Goal: Navigation & Orientation: Find specific page/section

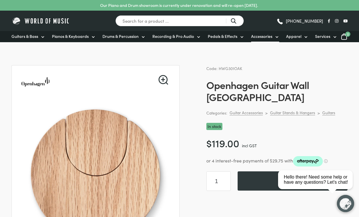
click at [276, 37] on icon at bounding box center [277, 36] width 2 height 1
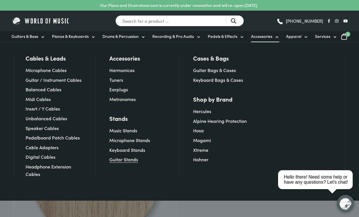
click at [127, 163] on link "Guitar Stands" at bounding box center [123, 159] width 29 height 6
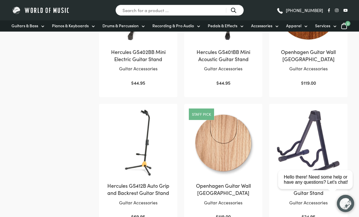
scroll to position [320, 0]
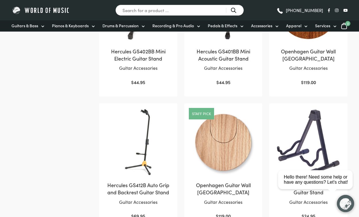
click at [231, 144] on img at bounding box center [223, 142] width 67 height 67
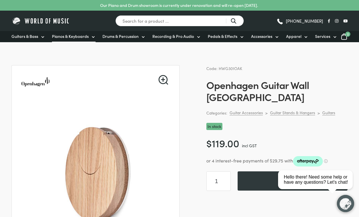
click at [91, 34] on link "Pianos & Keyboards" at bounding box center [74, 36] width 44 height 11
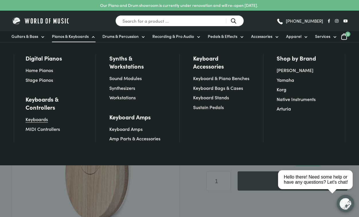
click at [40, 118] on link "Keyboards" at bounding box center [37, 119] width 22 height 6
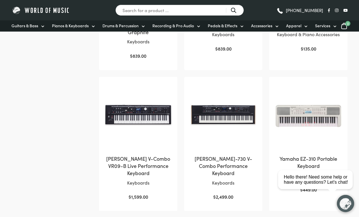
scroll to position [513, 0]
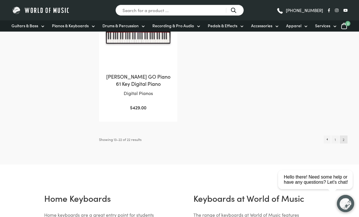
scroll to position [563, 0]
